Goal: Information Seeking & Learning: Learn about a topic

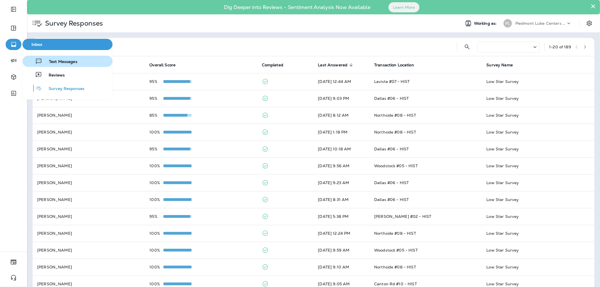
click at [60, 63] on span "Text Messages" at bounding box center [59, 61] width 35 height 5
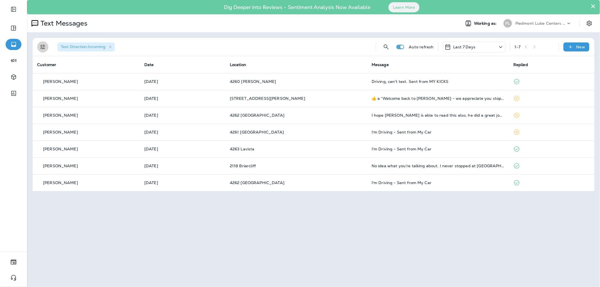
click at [41, 49] on icon "Filters" at bounding box center [42, 47] width 7 height 7
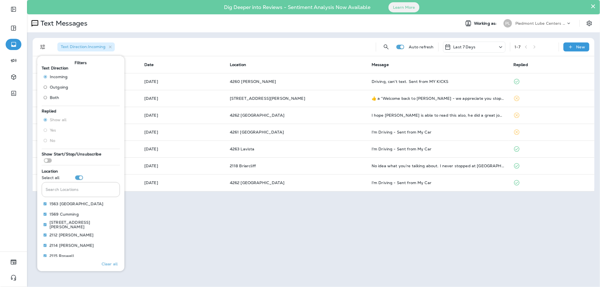
click at [55, 83] on label "Outgoing" at bounding box center [54, 87] width 27 height 9
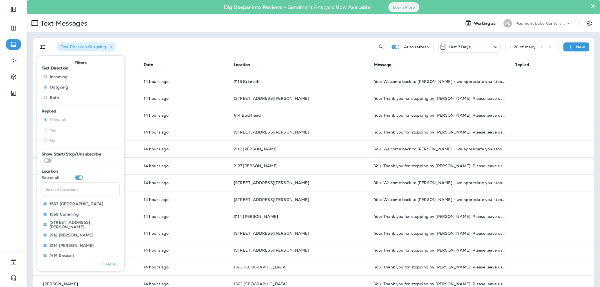
click at [236, 44] on div "Text Direction : Outgoing" at bounding box center [209, 47] width 313 height 18
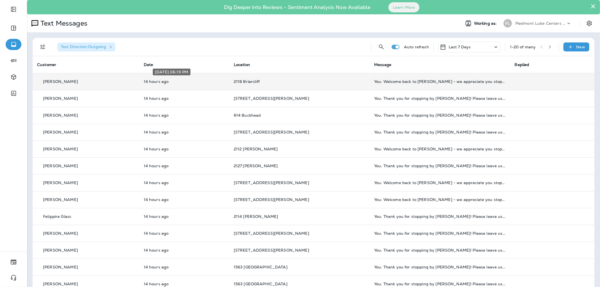
click at [184, 81] on p "14 hours ago" at bounding box center [184, 81] width 81 height 4
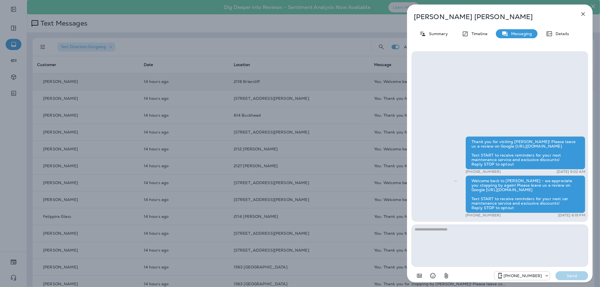
click at [227, 169] on div "[PERSON_NAME] Summary Timeline Messaging Details Thank you for visiting [PERSON…" at bounding box center [300, 143] width 600 height 287
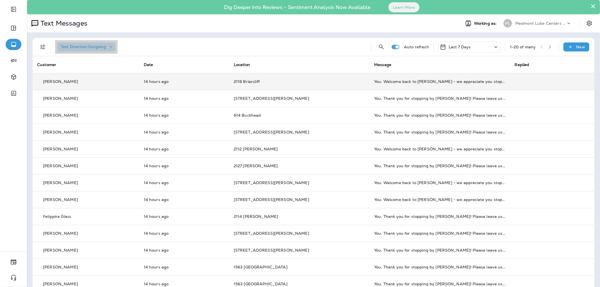
click at [74, 45] on span "Text Direction : Outgoing" at bounding box center [83, 46] width 45 height 5
click at [110, 46] on icon "button" at bounding box center [110, 47] width 3 height 3
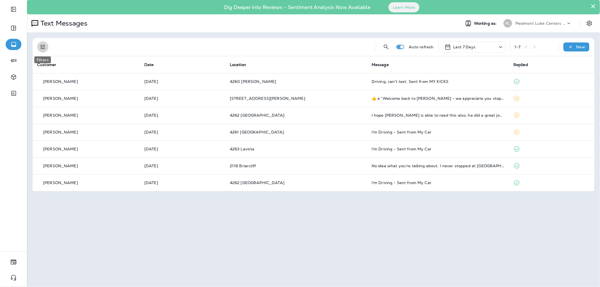
click at [43, 46] on icon "Filters" at bounding box center [42, 47] width 7 height 7
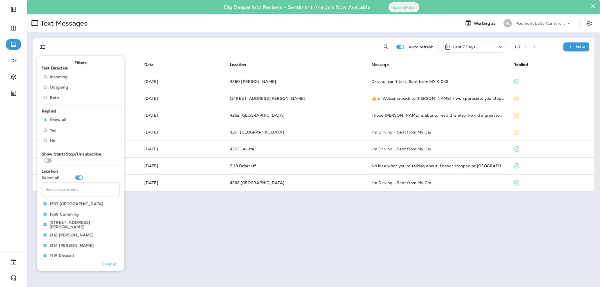
drag, startPoint x: 56, startPoint y: 75, endPoint x: 96, endPoint y: 76, distance: 40.2
click at [56, 76] on span "Incoming" at bounding box center [59, 76] width 18 height 4
click at [181, 52] on div "Text Direction : Incoming" at bounding box center [212, 47] width 318 height 18
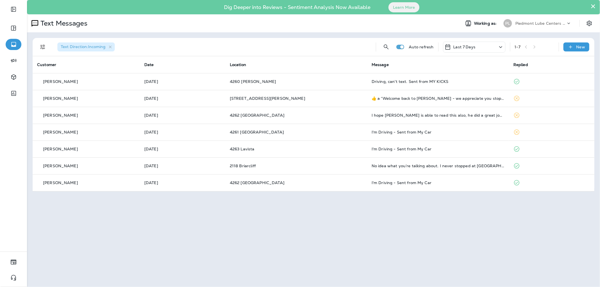
click at [166, 32] on div "Text Messages Working as: PL Piedmont Lube Centers LLC" at bounding box center [313, 23] width 573 height 18
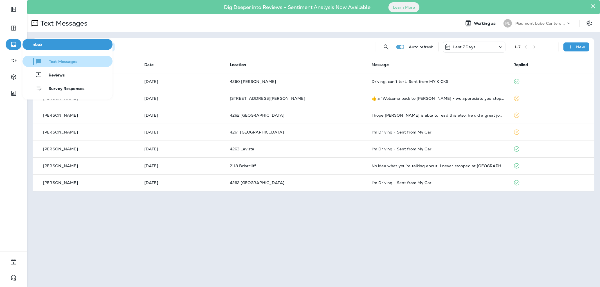
click at [68, 66] on button "Text Messages" at bounding box center [67, 61] width 90 height 11
